Goal: Task Accomplishment & Management: Complete application form

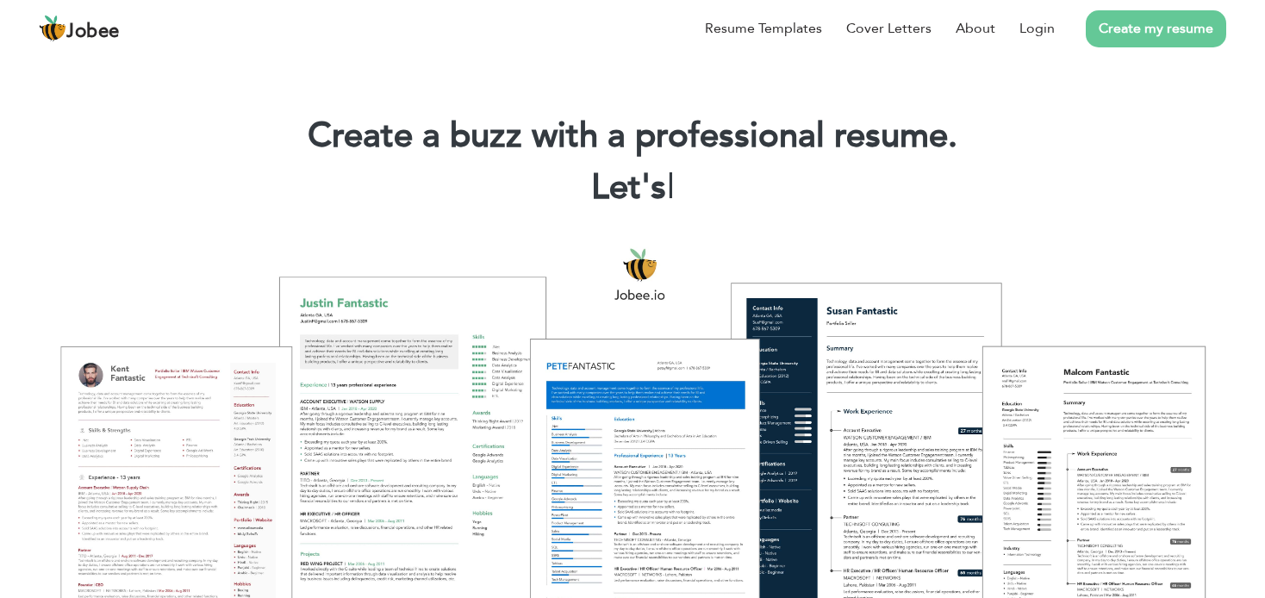
click at [1145, 29] on link "Create my resume" at bounding box center [1156, 28] width 140 height 37
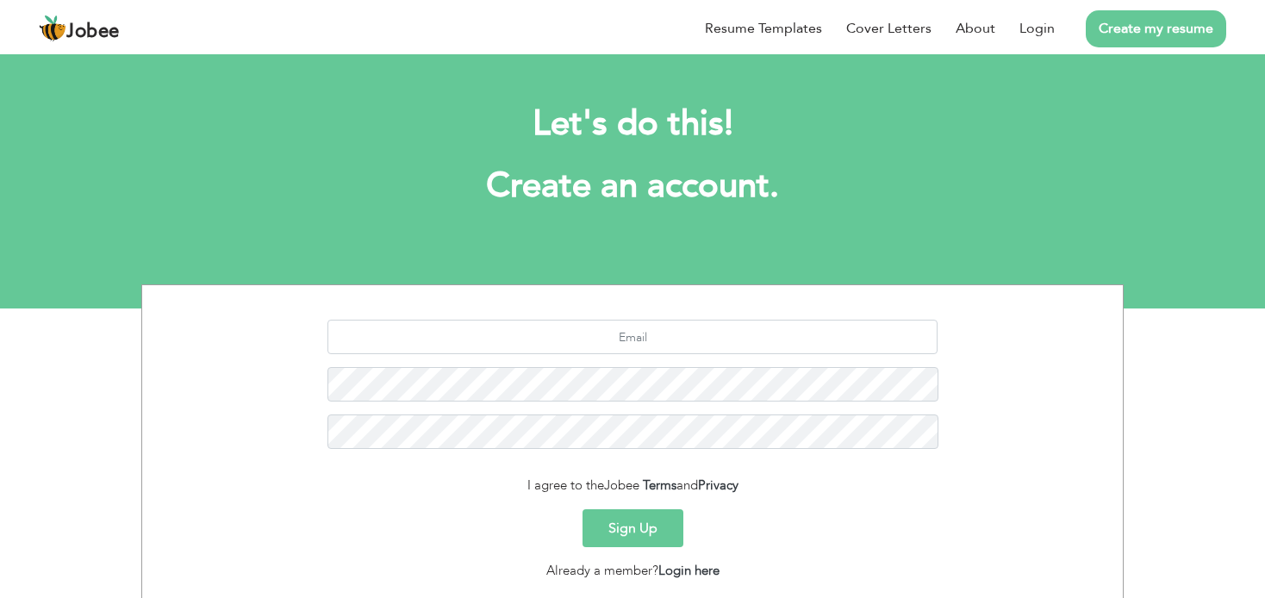
scroll to position [116, 0]
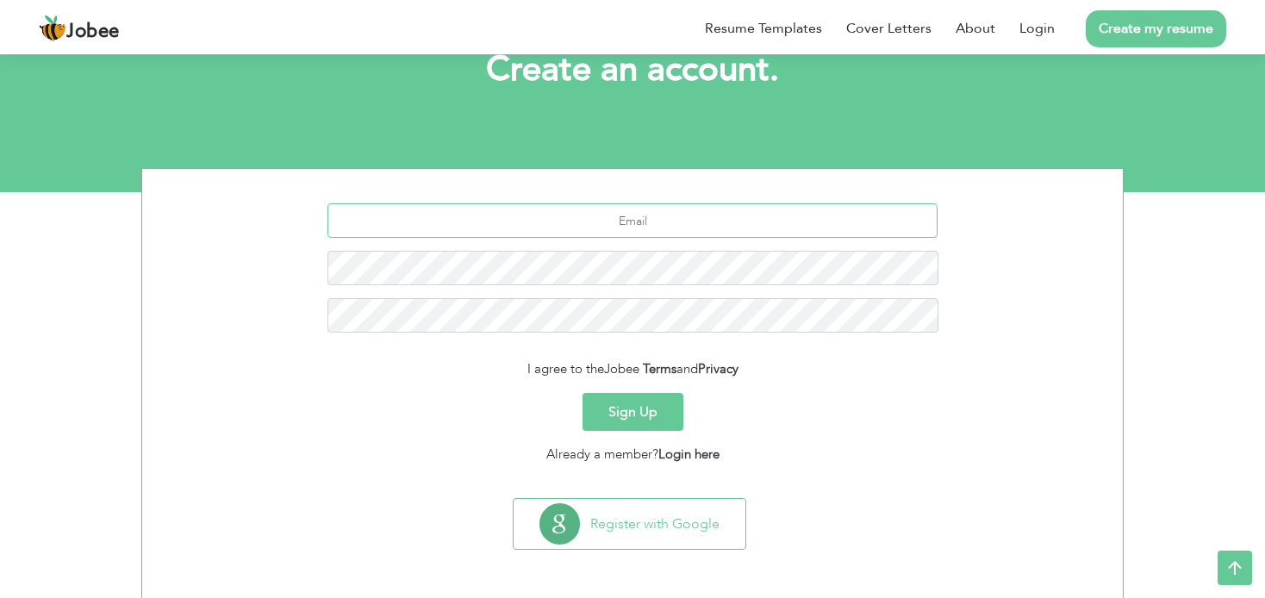
click at [566, 220] on input "text" at bounding box center [632, 220] width 611 height 34
type input "[EMAIL_ADDRESS][DOMAIN_NAME]"
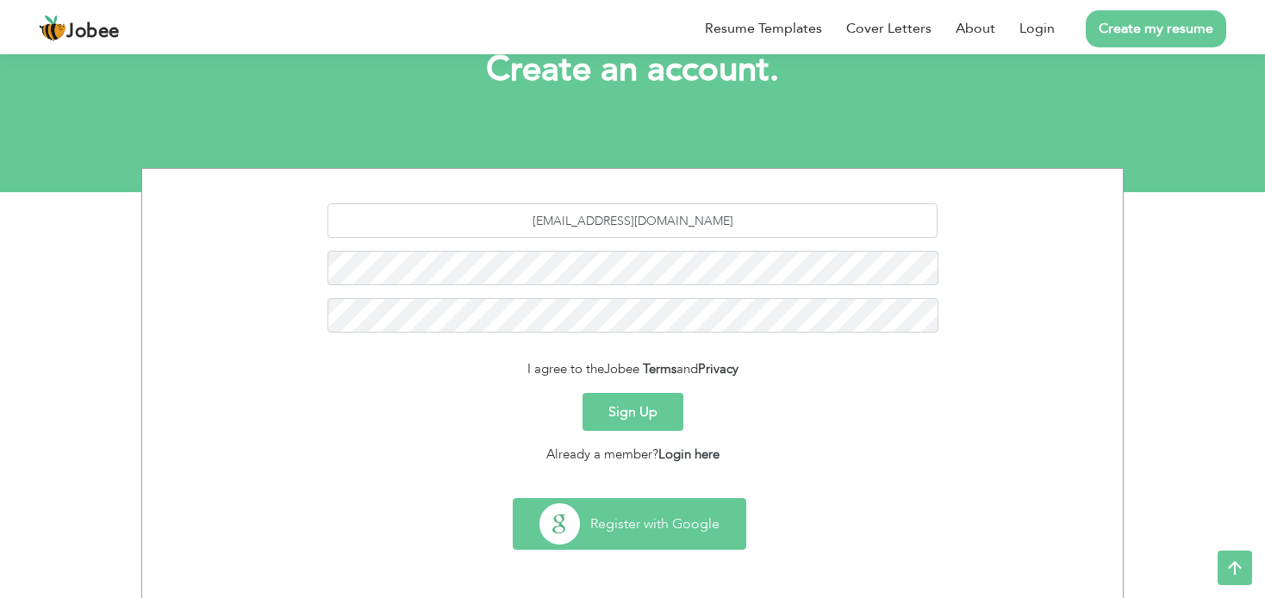
click at [602, 520] on button "Register with Google" at bounding box center [629, 524] width 232 height 50
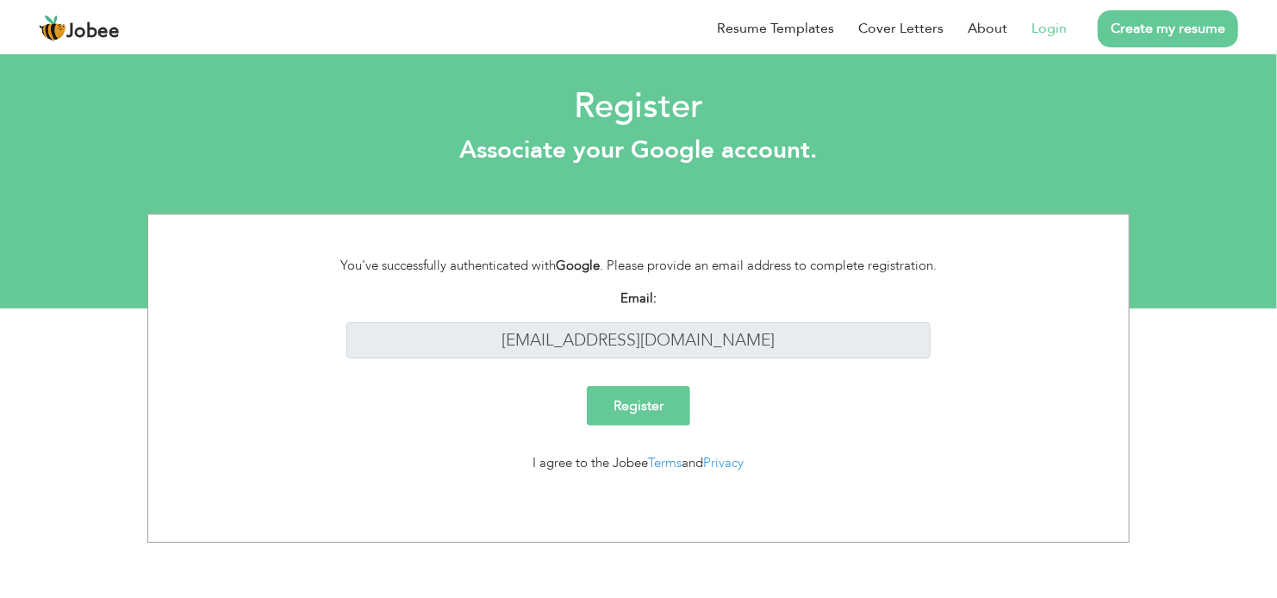
click at [637, 404] on input "Register" at bounding box center [638, 406] width 103 height 40
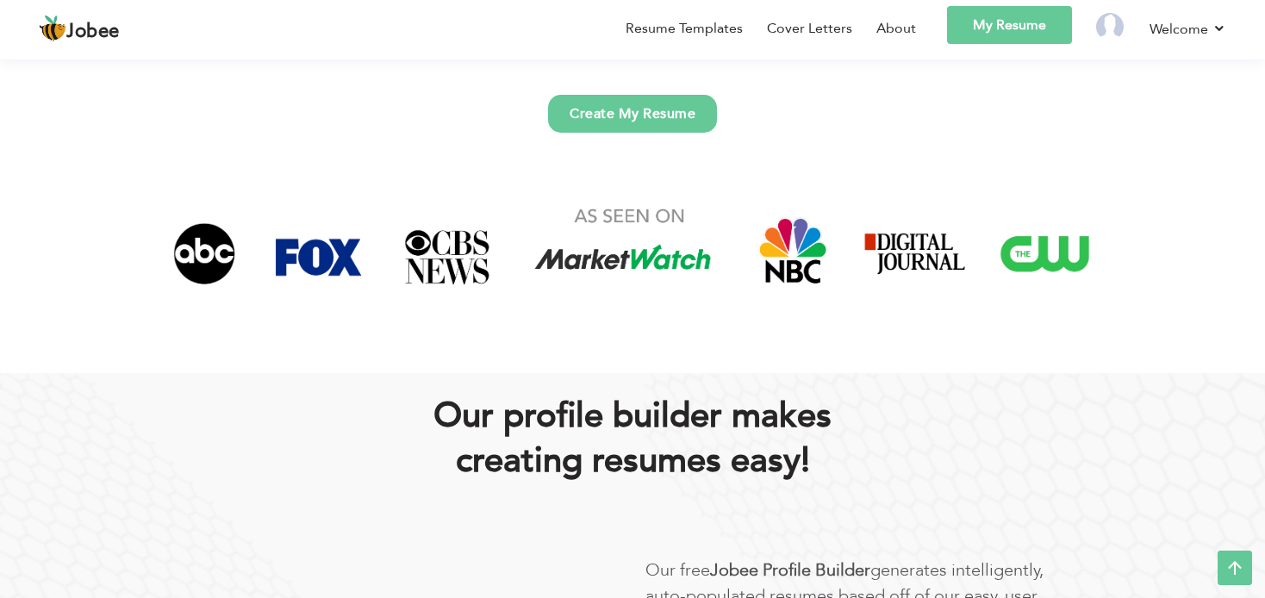
scroll to position [596, 0]
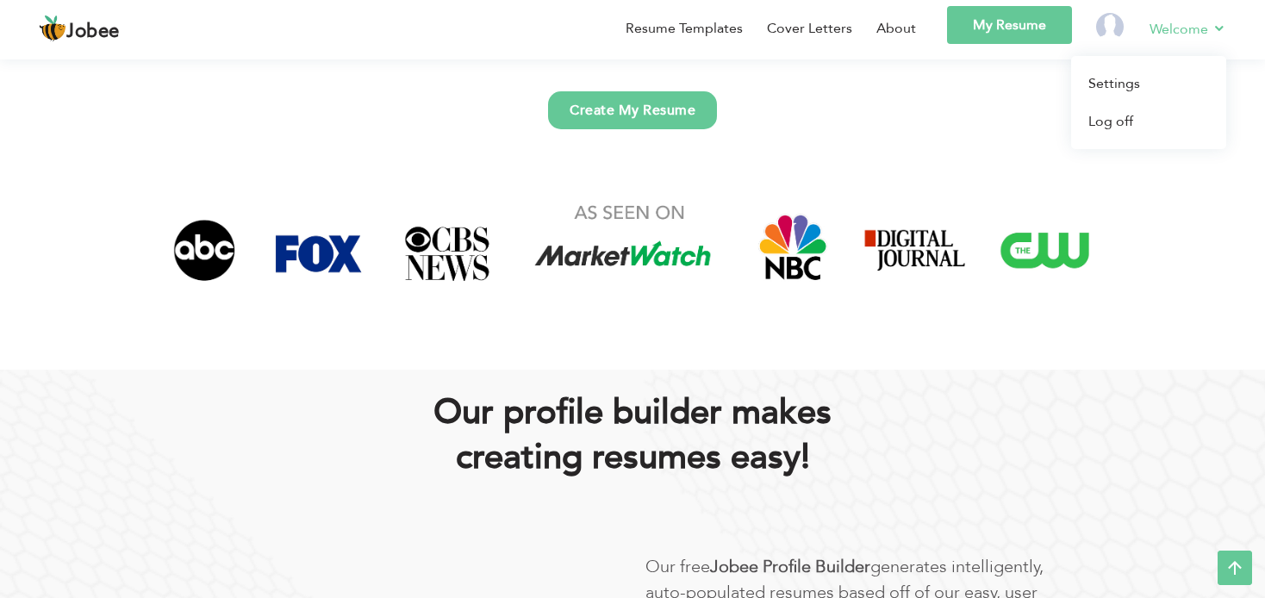
click at [1210, 33] on link "Welcome" at bounding box center [1187, 29] width 77 height 22
click at [1111, 23] on img at bounding box center [1110, 27] width 28 height 28
